Goal: Transaction & Acquisition: Purchase product/service

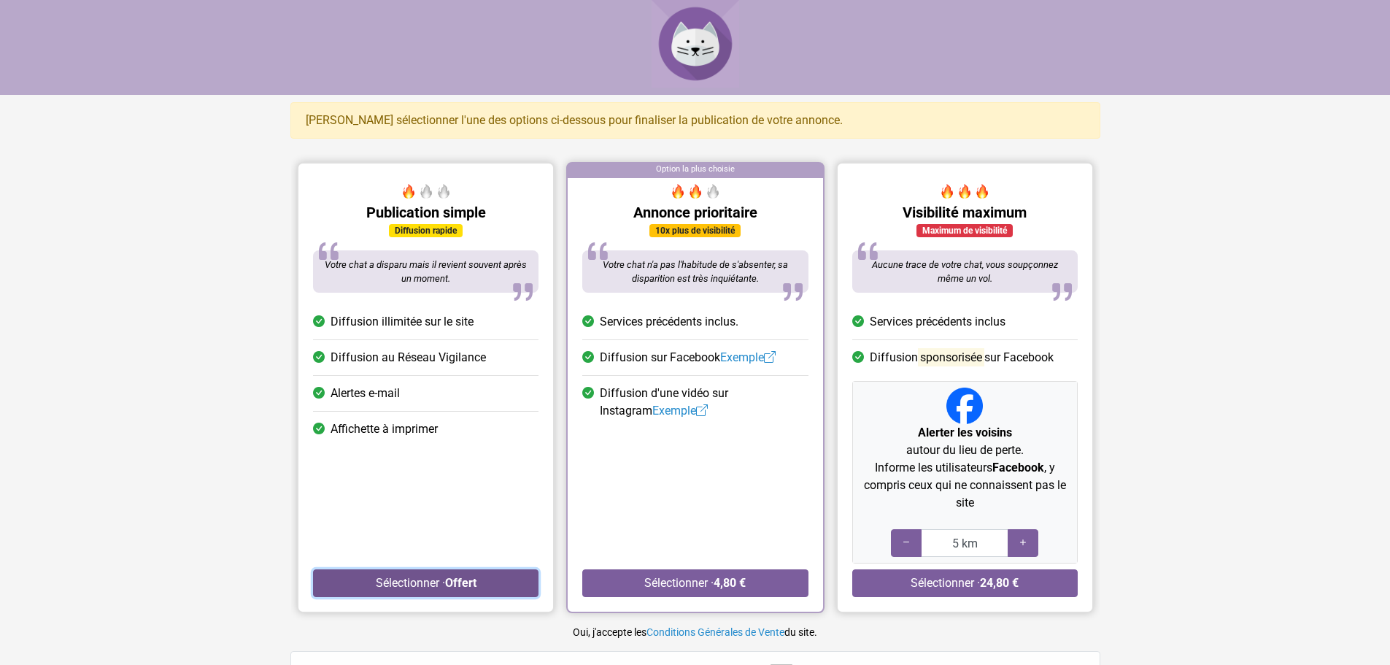
click at [419, 583] on button "Sélectionner · Offert" at bounding box center [425, 583] width 225 height 28
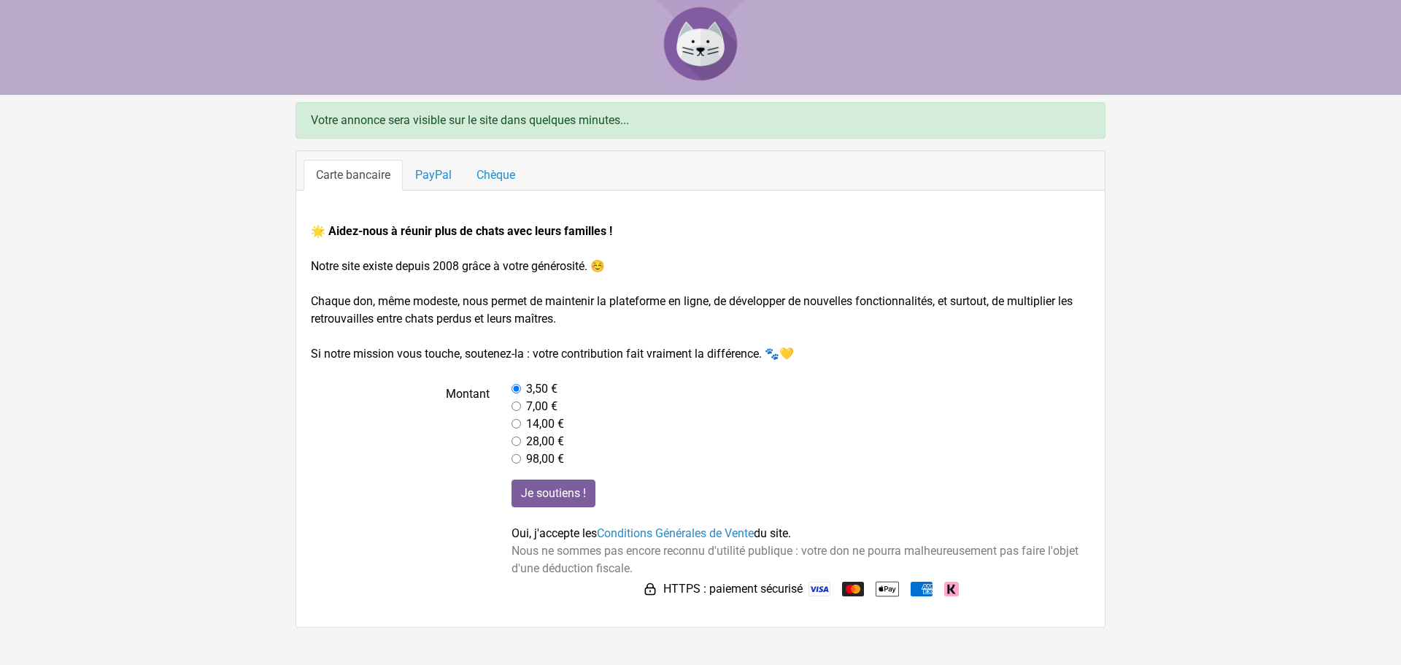
click at [518, 426] on input "radio" at bounding box center [515, 423] width 9 height 9
radio input "true"
click at [561, 495] on input "Je soutiens !" at bounding box center [553, 493] width 84 height 28
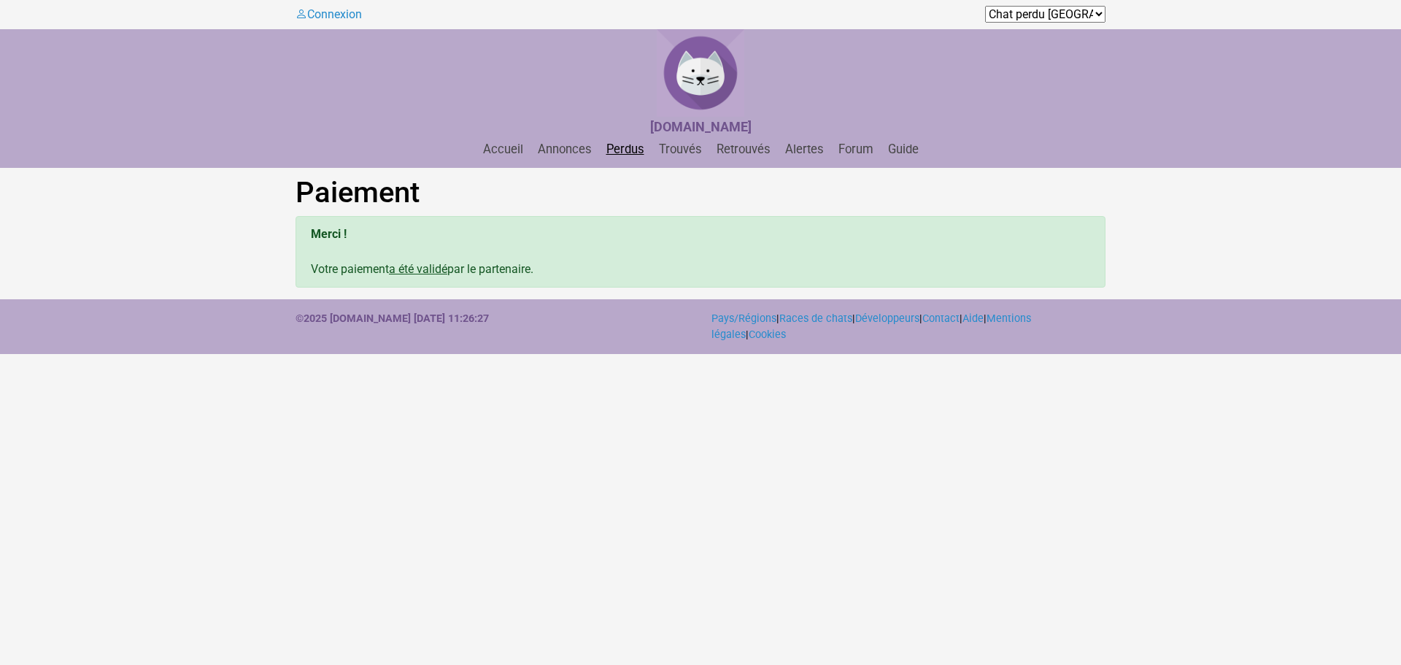
click at [633, 150] on link "Perdus" at bounding box center [625, 149] width 50 height 14
